Goal: Information Seeking & Learning: Learn about a topic

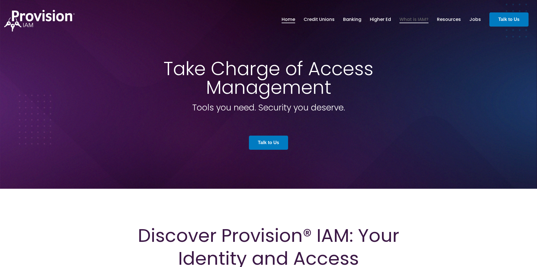
click at [413, 20] on link "What is IAM?" at bounding box center [414, 20] width 29 height 10
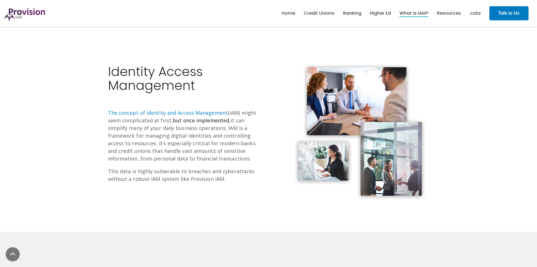
scroll to position [141, 0]
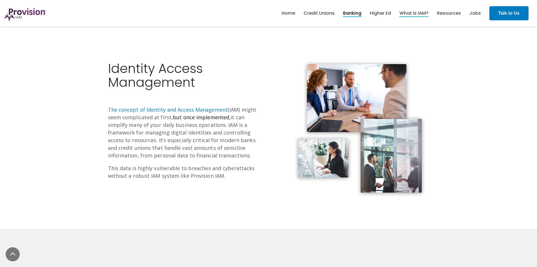
click at [354, 13] on link "Banking" at bounding box center [352, 13] width 18 height 10
